Goal: Task Accomplishment & Management: Use online tool/utility

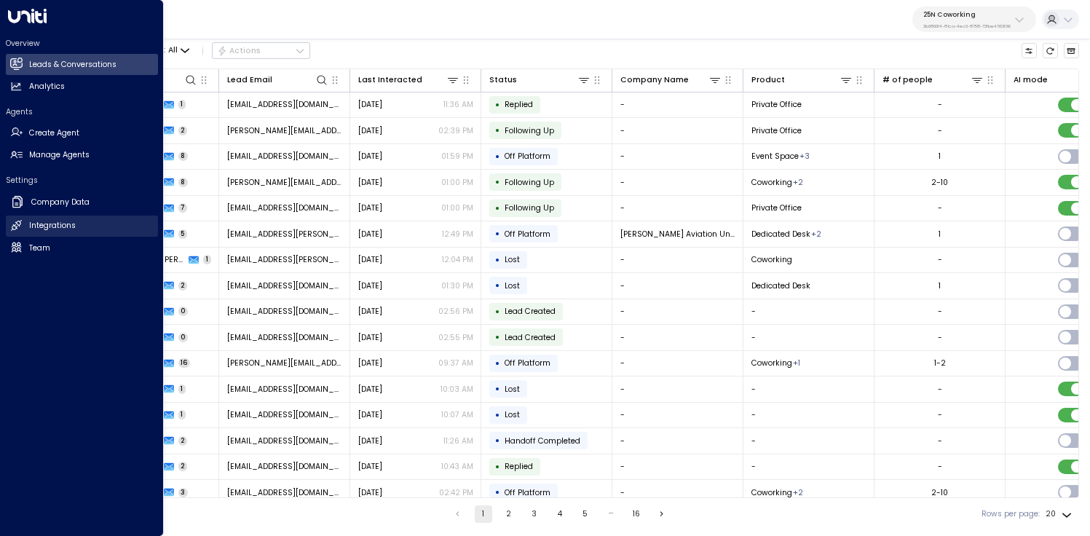
click at [49, 224] on h2 "Integrations" at bounding box center [52, 226] width 47 height 12
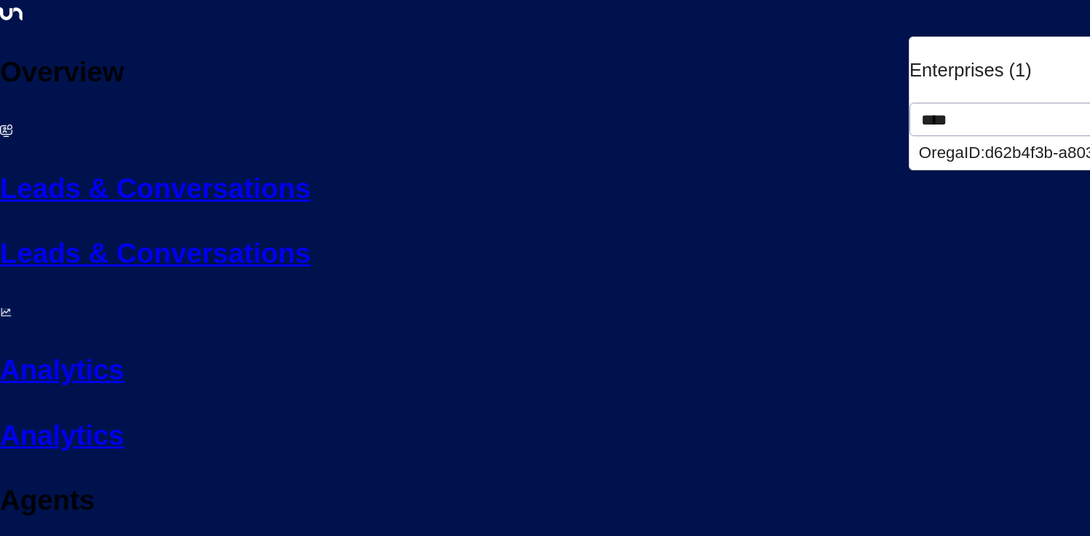
type input "****"
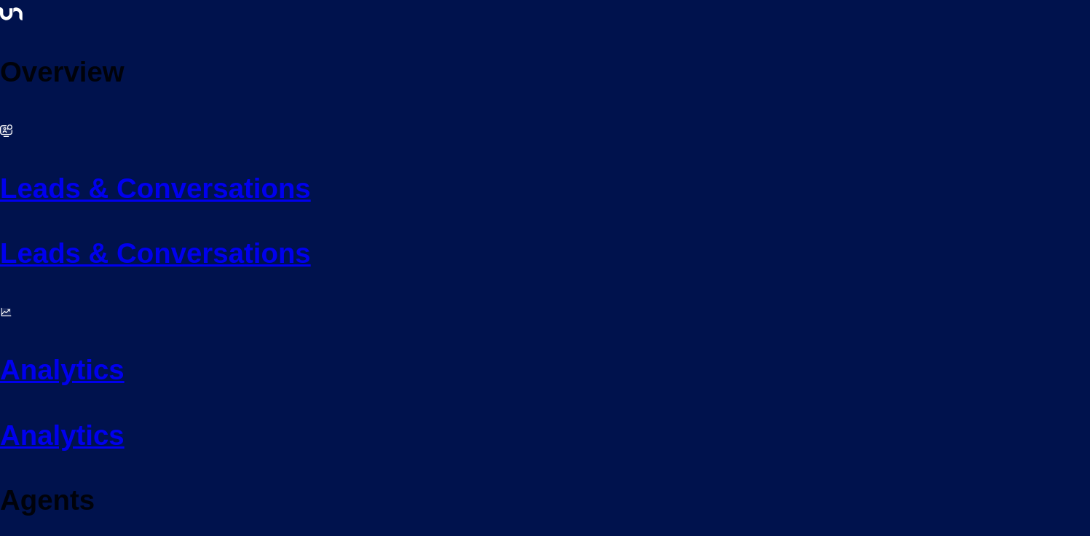
scroll to position [50, 0]
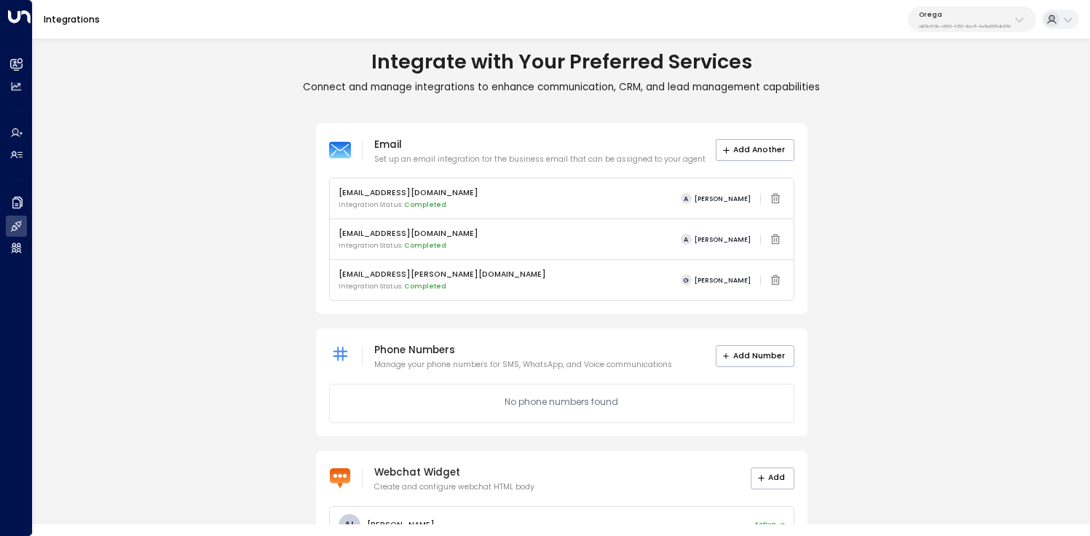
scroll to position [50, 0]
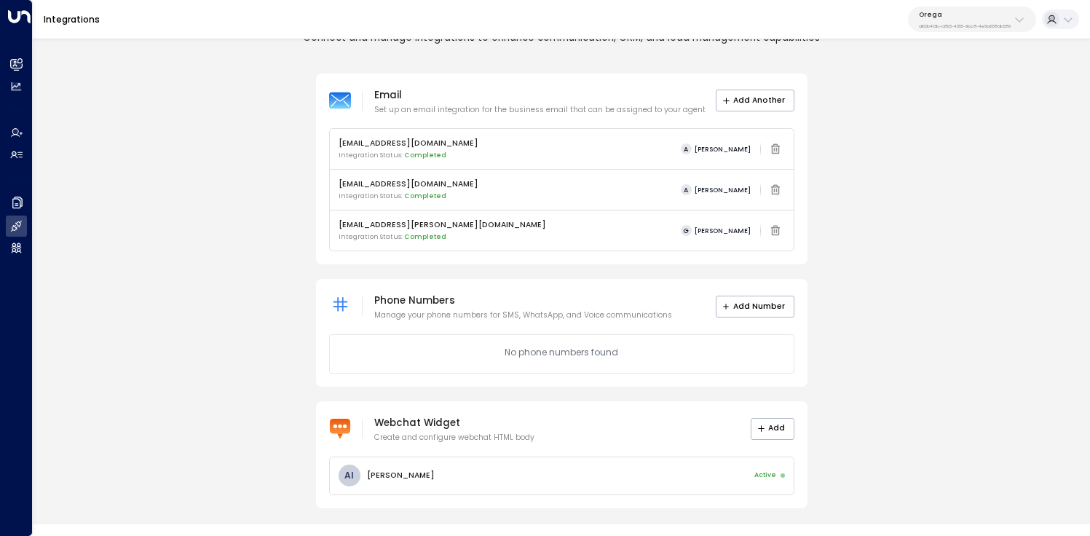
click at [313, 455] on div "Email Set up an email integration for the business email that can be assigned t…" at bounding box center [561, 291] width 1057 height 435
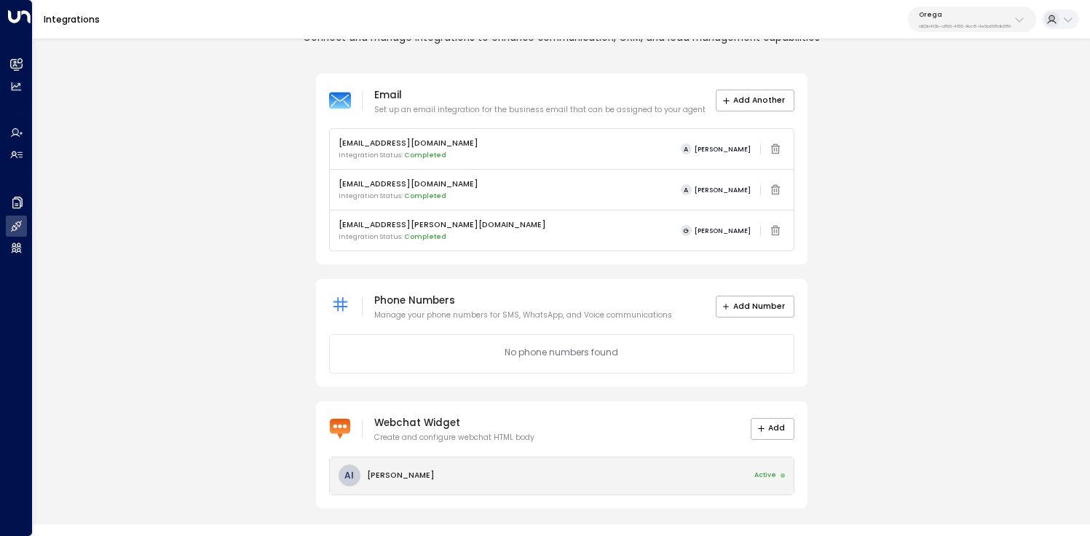
click at [479, 478] on div "AI Aimee Irwin Active" at bounding box center [562, 475] width 464 height 37
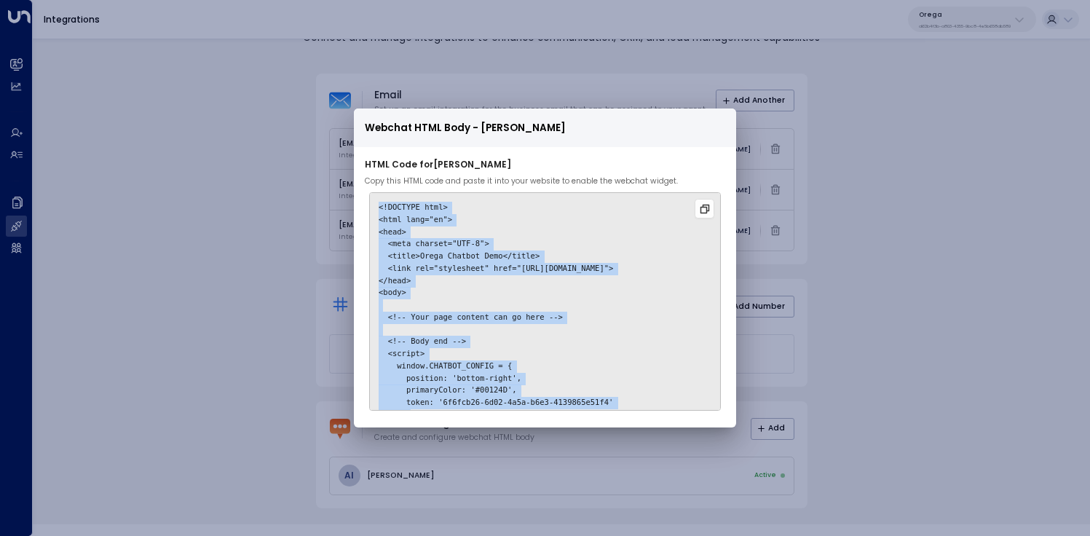
scroll to position [64, 0]
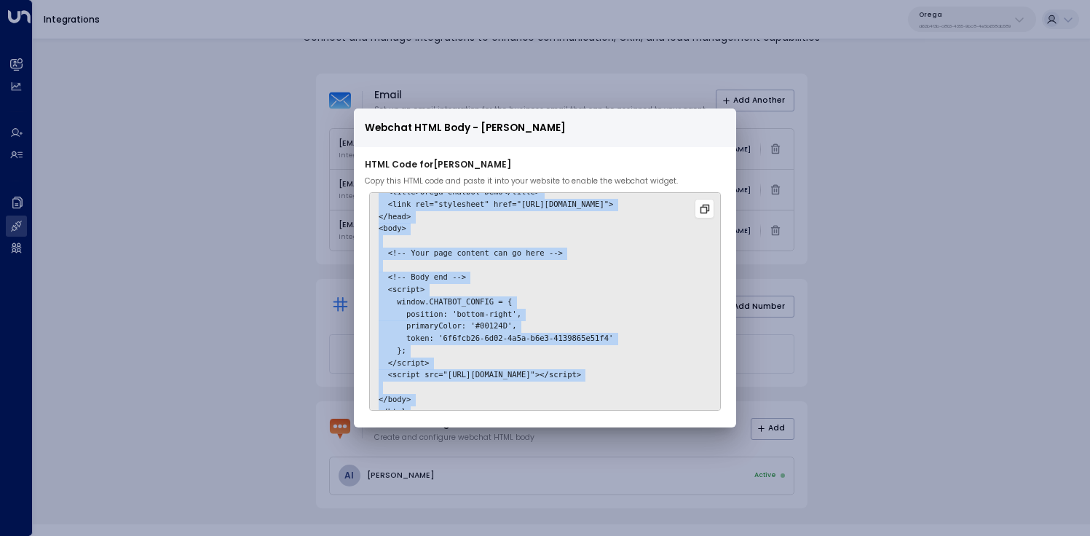
drag, startPoint x: 427, startPoint y: 197, endPoint x: 421, endPoint y: 444, distance: 246.9
click at [421, 444] on div "Webchat HTML Body - Aimee Irwin HTML Code for Aimee Irwin Copy this HTML code a…" at bounding box center [545, 268] width 1090 height 536
click at [462, 323] on code "<!DOCTYPE html> <html lang="en"> <head> <meta charset="UTF-8"> <title>Orega Cha…" at bounding box center [496, 276] width 234 height 277
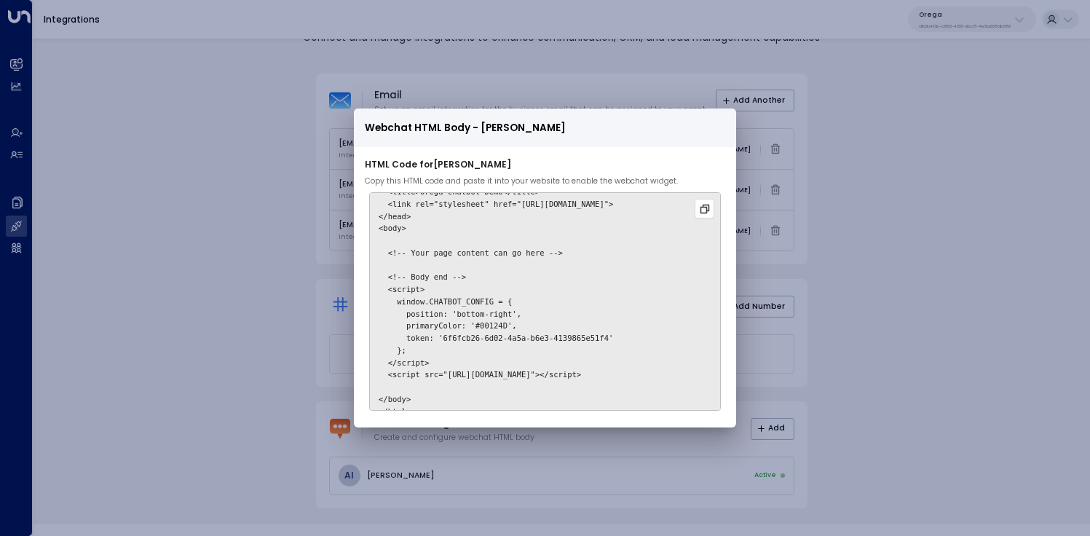
drag, startPoint x: 430, startPoint y: 227, endPoint x: 430, endPoint y: 369, distance: 142.0
click at [430, 369] on pre "<!DOCTYPE html> <html lang="en"> <head> <meta charset="UTF-8"> <title>Orega Cha…" at bounding box center [545, 301] width 352 height 218
click at [434, 308] on pre "<!DOCTYPE html> <html lang="en"> <head> <meta charset="UTF-8"> <title>Orega Cha…" at bounding box center [545, 301] width 352 height 218
click at [711, 209] on icon at bounding box center [705, 209] width 12 height 12
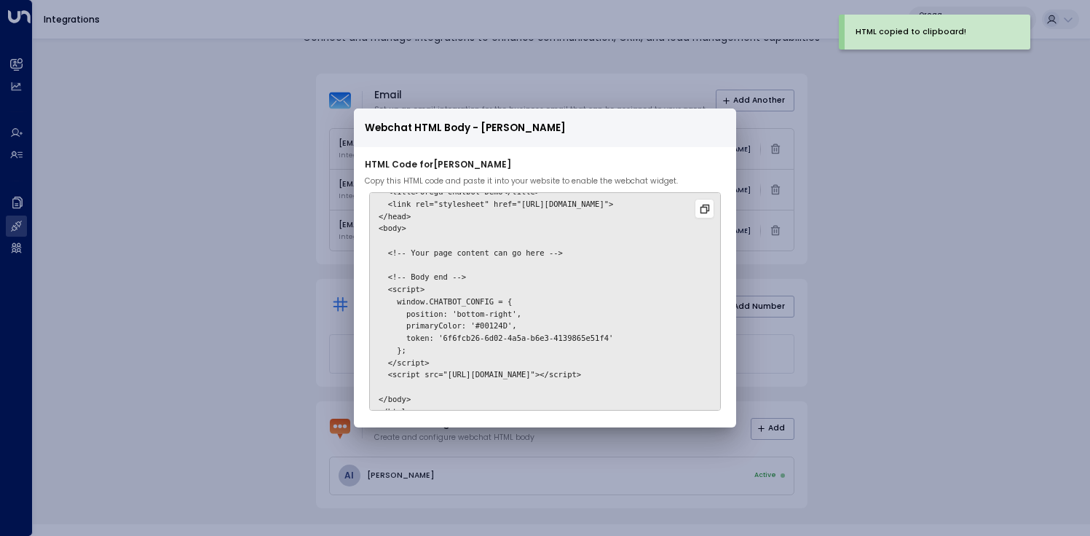
scroll to position [0, 0]
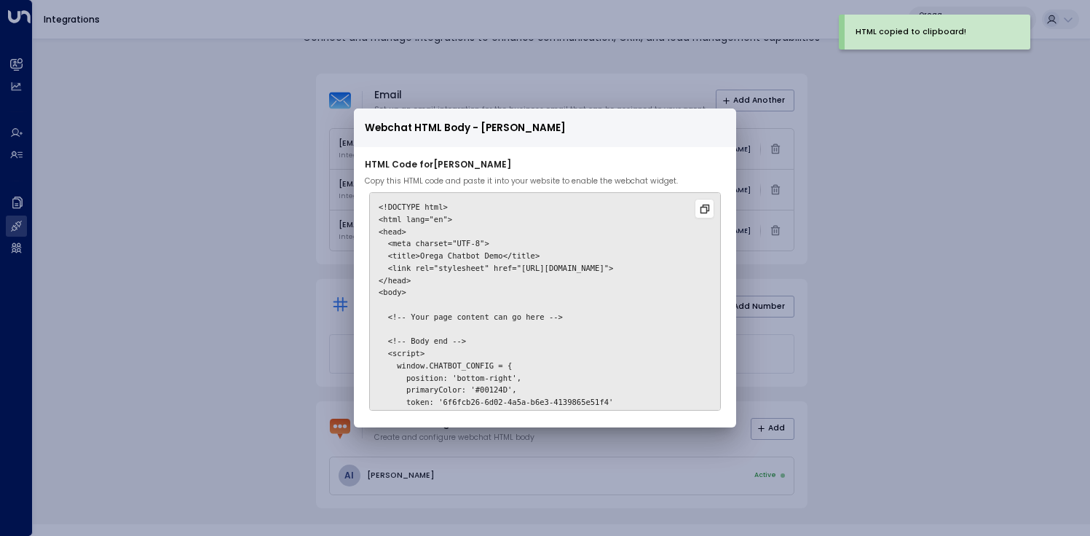
click at [327, 182] on div "Webchat HTML Body - Aimee Irwin HTML Code for Aimee Irwin Copy this HTML code a…" at bounding box center [545, 268] width 1090 height 536
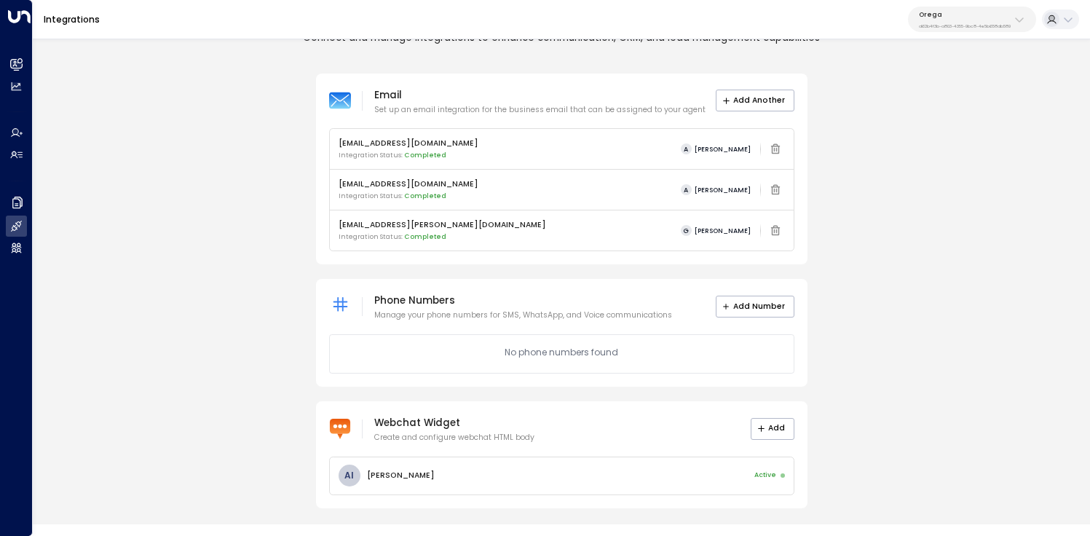
click at [215, 300] on div "Email Set up an email integration for the business email that can be assigned t…" at bounding box center [561, 291] width 1057 height 435
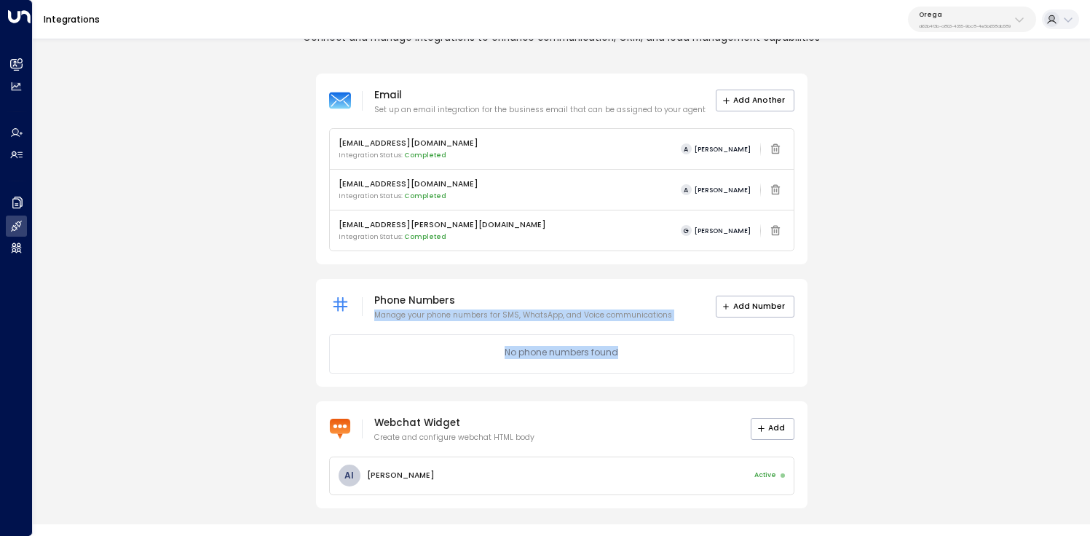
drag, startPoint x: 580, startPoint y: 296, endPoint x: 605, endPoint y: 382, distance: 89.6
click at [605, 382] on div "Phone Numbers Manage your phone numbers for SMS, WhatsApp, and Voice communicat…" at bounding box center [561, 333] width 491 height 108
click at [985, 349] on div "Email Set up an email integration for the business email that can be assigned t…" at bounding box center [561, 291] width 1057 height 435
